Goal: Information Seeking & Learning: Compare options

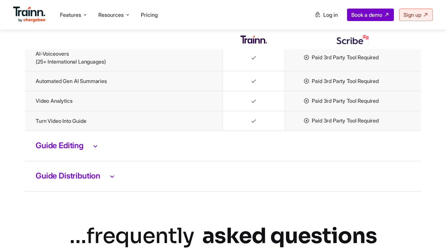
scroll to position [1525, 0]
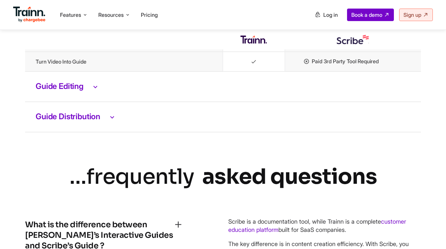
click at [64, 91] on h3 "Guide Editing" at bounding box center [223, 86] width 374 height 9
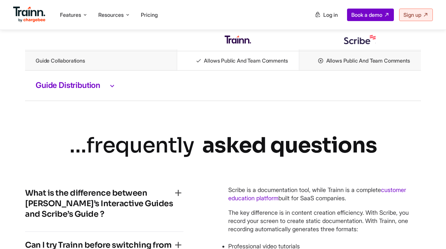
scroll to position [1760, 0]
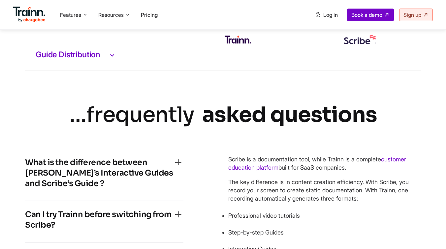
click at [68, 59] on h3 "Guide Distribution" at bounding box center [223, 55] width 374 height 9
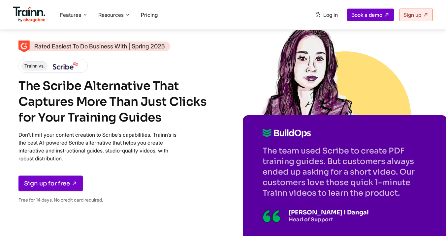
scroll to position [0, 0]
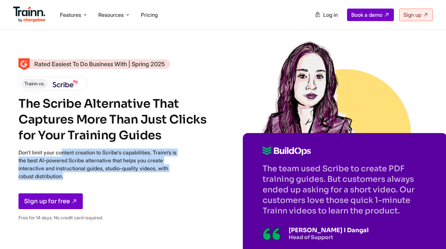
drag, startPoint x: 18, startPoint y: 151, endPoint x: 98, endPoint y: 185, distance: 86.7
click at [98, 185] on div "Rated Easiest To Do Business With | Spring 2025 Trainn vs. The Scribe Alternati…" at bounding box center [113, 142] width 191 height 167
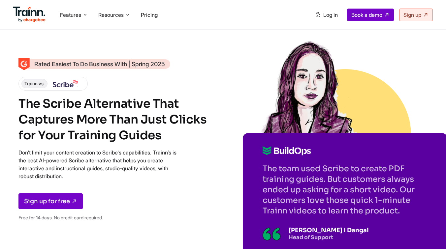
click at [127, 194] on div "Sign up for free" at bounding box center [113, 201] width 191 height 16
drag, startPoint x: 101, startPoint y: 174, endPoint x: 14, endPoint y: 150, distance: 90.9
click at [14, 150] on div "Rated Easiest To Do Business With | Spring 2025 Trainn vs. The Scribe Alternati…" at bounding box center [223, 139] width 446 height 279
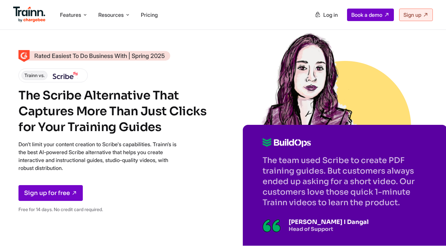
scroll to position [7, 0]
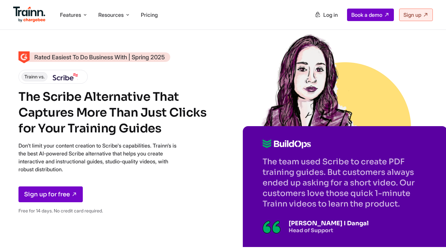
copy p "Don't limit your content creation to Scribe's capabilities. Trainn’s is the bes…"
click at [238, 90] on div "Rated Easiest To Do Business With | Spring 2025 Trainn vs. The Scribe Alternati…" at bounding box center [222, 135] width 409 height 167
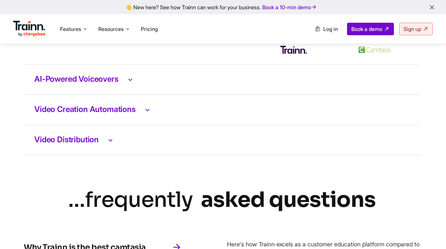
scroll to position [1400, 1]
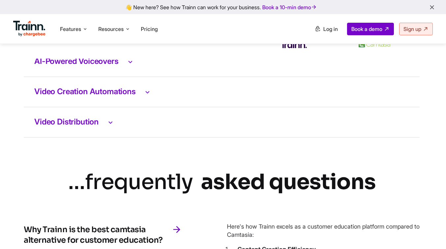
click at [112, 66] on h3 "AI-Powered Voiceovers" at bounding box center [221, 61] width 374 height 9
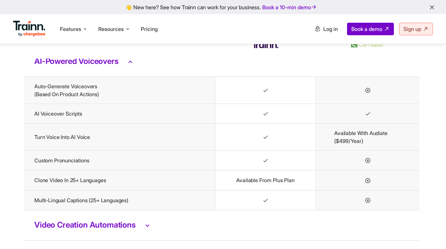
scroll to position [1468, 1]
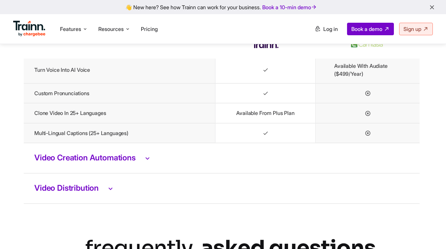
click at [106, 170] on td "Video Creation Automations" at bounding box center [221, 158] width 395 height 30
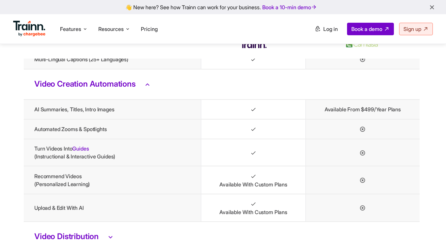
scroll to position [1618, 1]
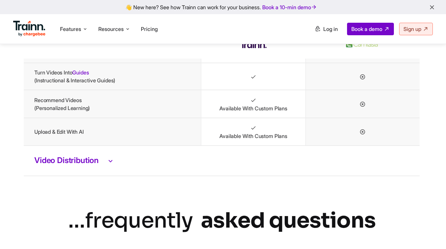
click at [77, 159] on td "Video Distribution" at bounding box center [221, 161] width 395 height 30
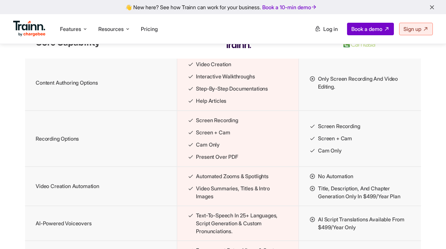
scroll to position [789, 0]
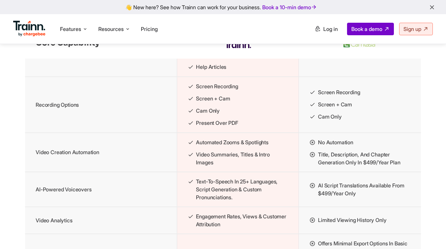
click at [124, 172] on td "Video Creation Automation" at bounding box center [101, 152] width 152 height 39
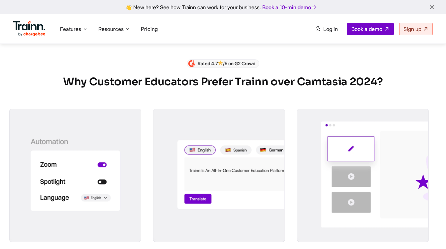
scroll to position [351, 0]
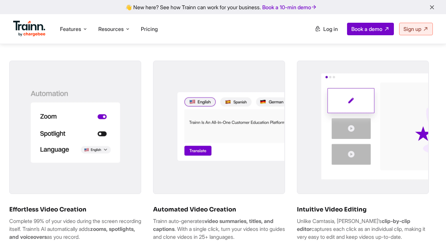
click at [136, 146] on img at bounding box center [75, 126] width 131 height 131
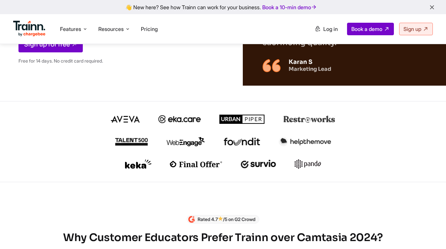
scroll to position [0, 0]
